Goal: Task Accomplishment & Management: Manage account settings

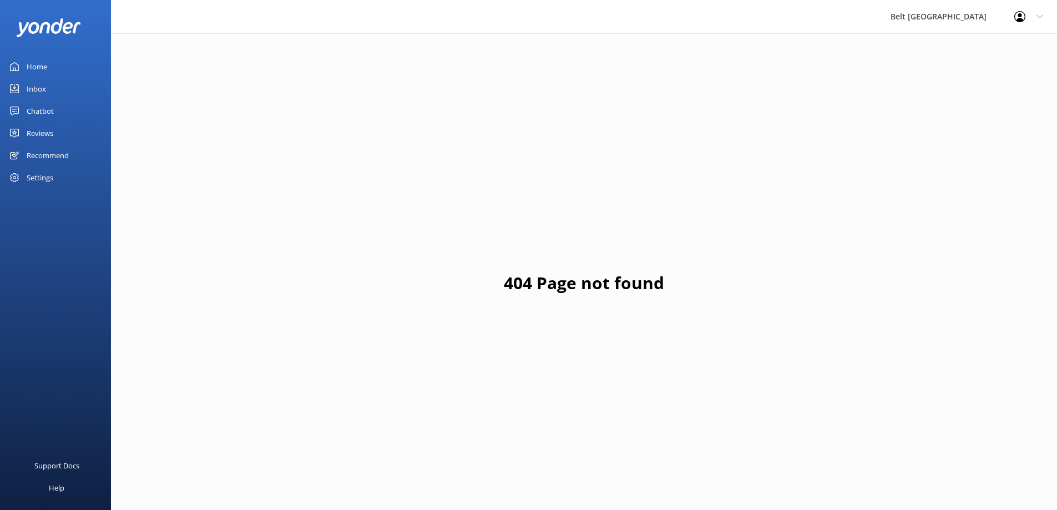
click at [70, 128] on link "Reviews" at bounding box center [55, 133] width 111 height 22
